Goal: Task Accomplishment & Management: Manage account settings

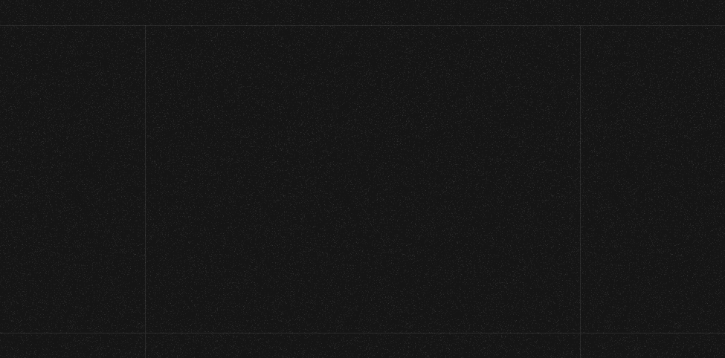
scroll to position [581, 0]
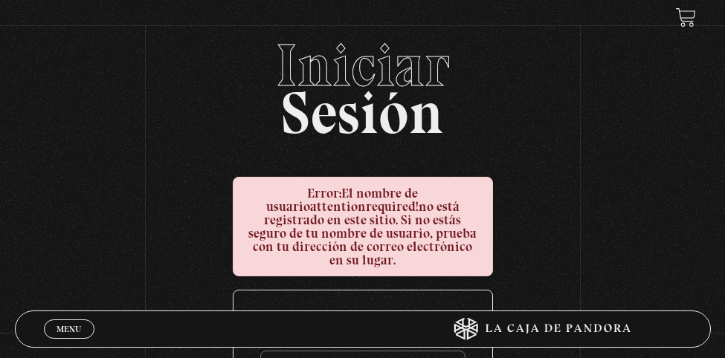
scroll to position [620, 0]
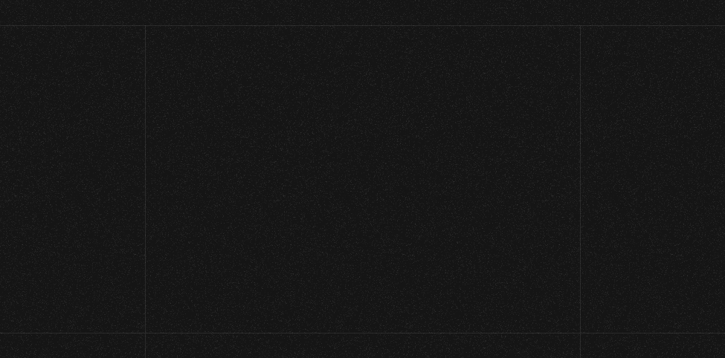
scroll to position [581, 0]
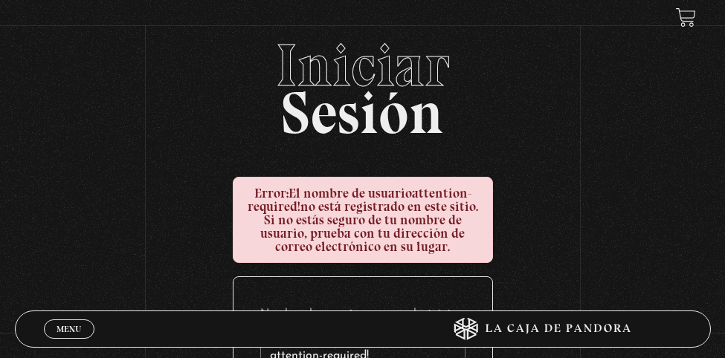
scroll to position [620, 0]
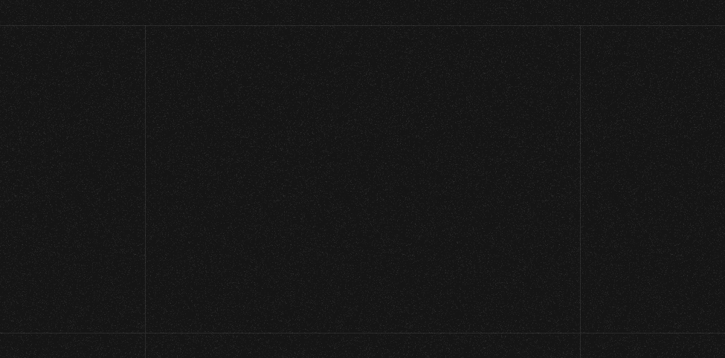
scroll to position [581, 0]
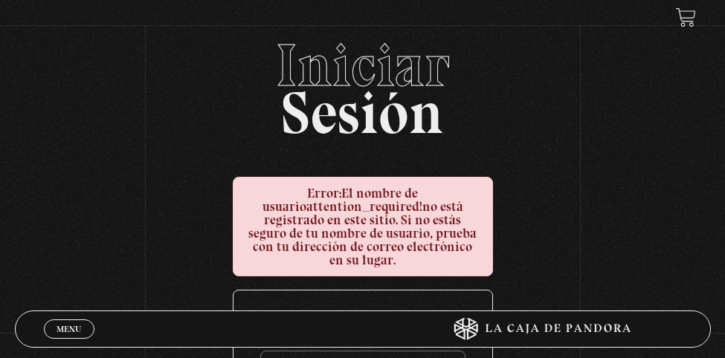
scroll to position [620, 0]
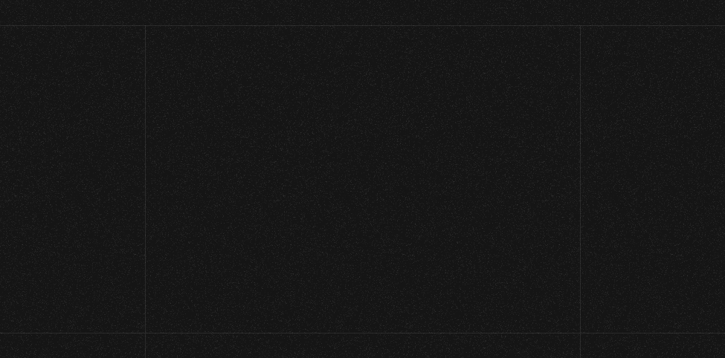
scroll to position [581, 0]
